Goal: Information Seeking & Learning: Compare options

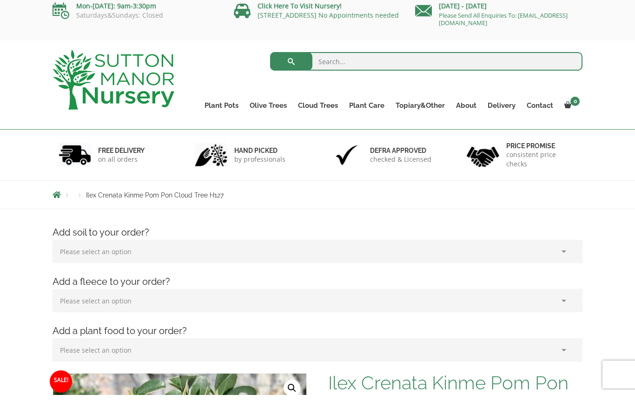
scroll to position [6, 0]
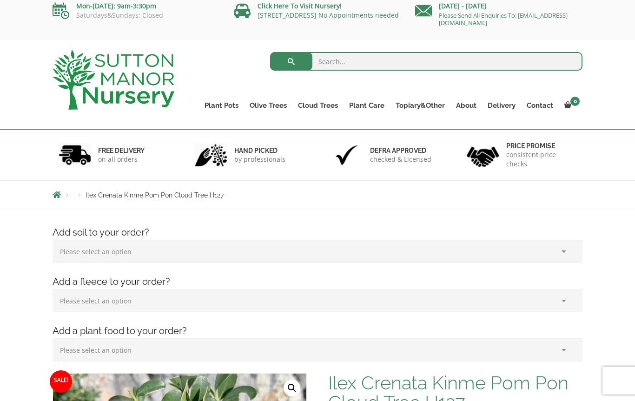
click at [0, 0] on link "Ligustrum Pom Poms" at bounding box center [0, 0] width 0 height 0
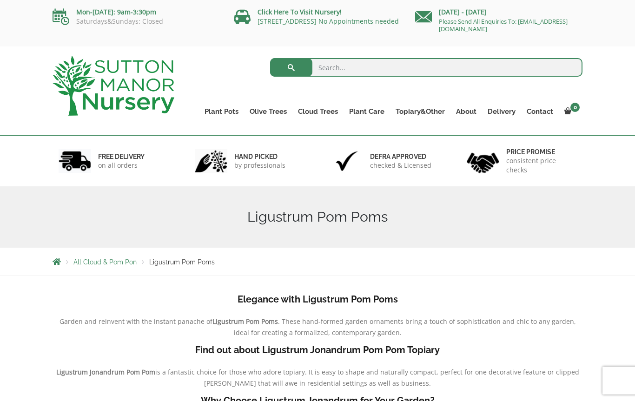
click at [0, 0] on link "Ilex Crenata Cloud Trees" at bounding box center [0, 0] width 0 height 0
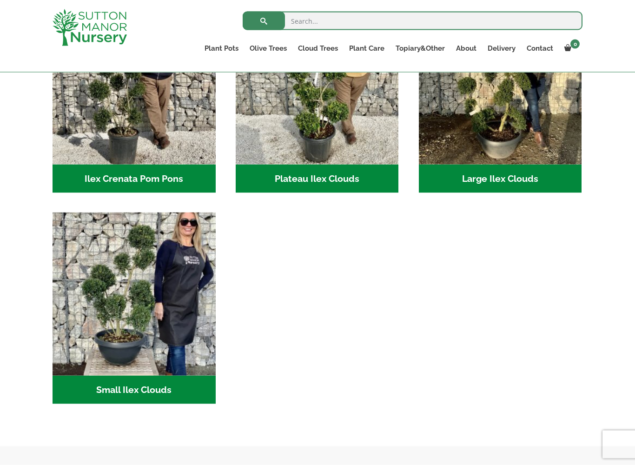
scroll to position [275, 0]
click at [139, 331] on img "Visit product category Small Ilex Clouds" at bounding box center [134, 293] width 163 height 163
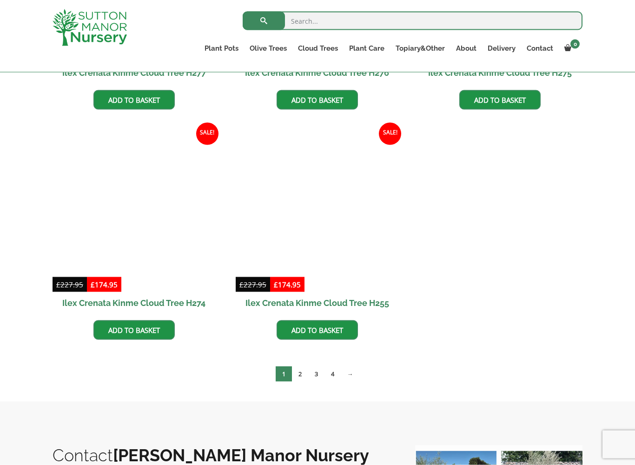
scroll to position [1331, 0]
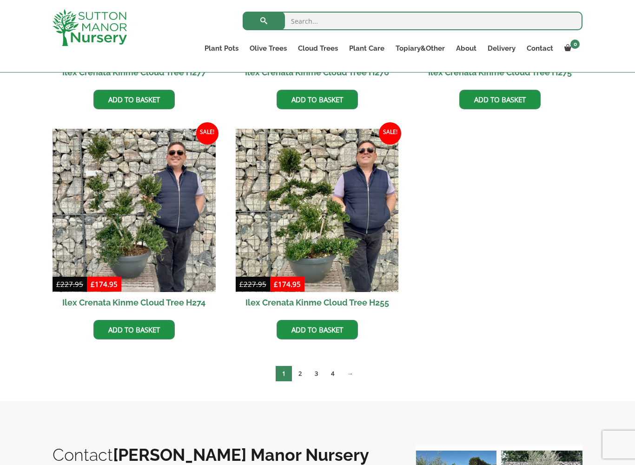
click at [304, 373] on link "2" at bounding box center [300, 373] width 16 height 15
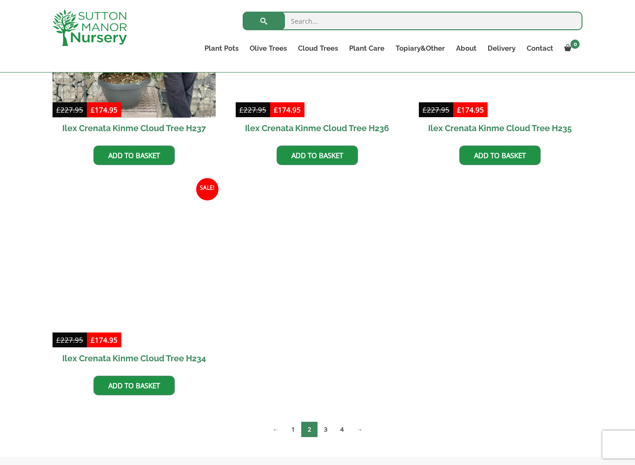
scroll to position [1279, 0]
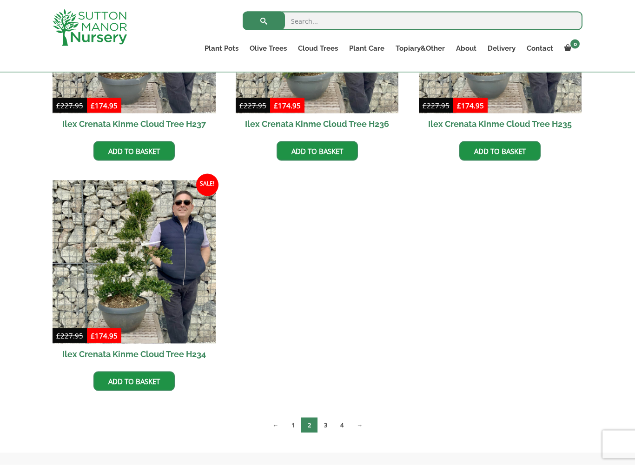
click at [330, 401] on link "3" at bounding box center [326, 424] width 16 height 15
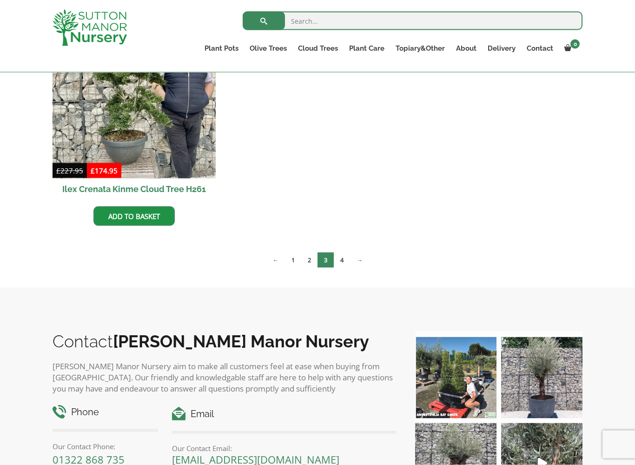
scroll to position [1444, 0]
click at [353, 258] on link "→" at bounding box center [359, 259] width 19 height 15
click at [343, 252] on link "4" at bounding box center [342, 259] width 16 height 15
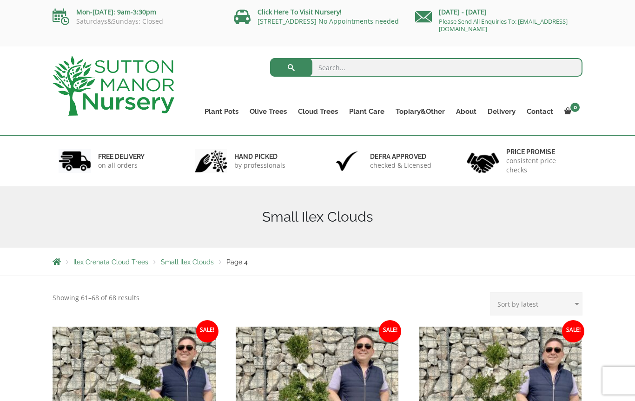
click at [0, 0] on link "Castlewellan" at bounding box center [0, 0] width 0 height 0
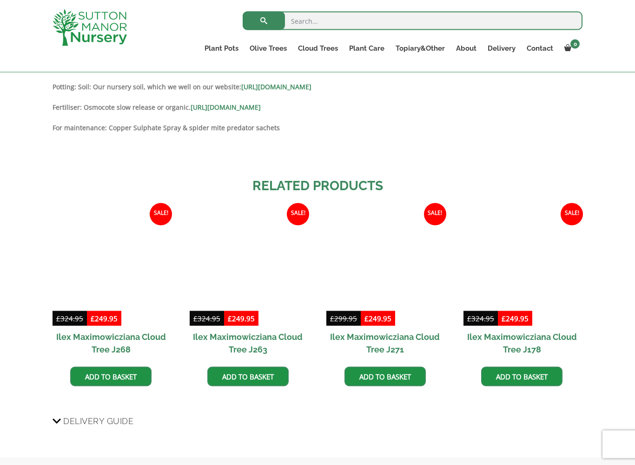
scroll to position [785, 0]
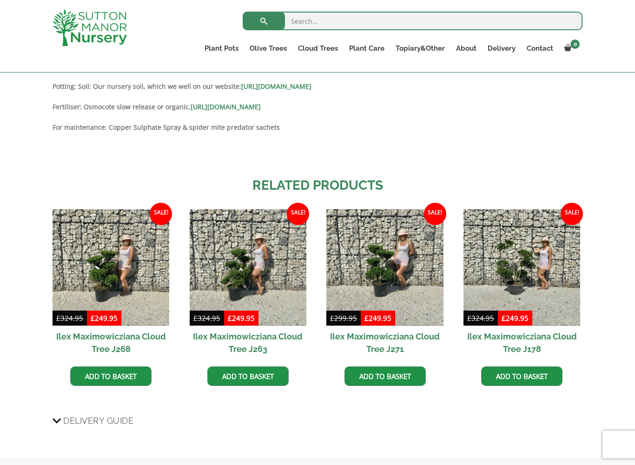
click at [530, 284] on img at bounding box center [522, 267] width 117 height 117
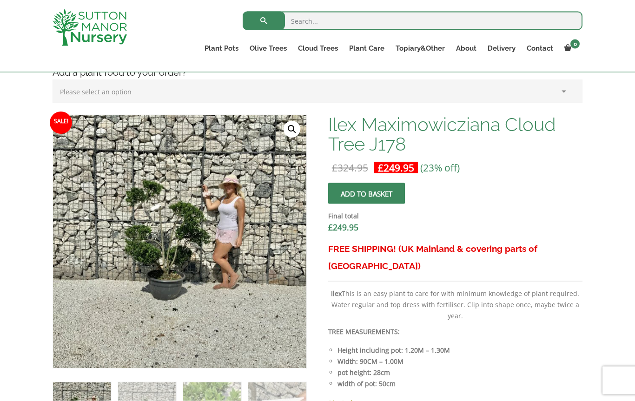
scroll to position [246, 0]
